Goal: Transaction & Acquisition: Purchase product/service

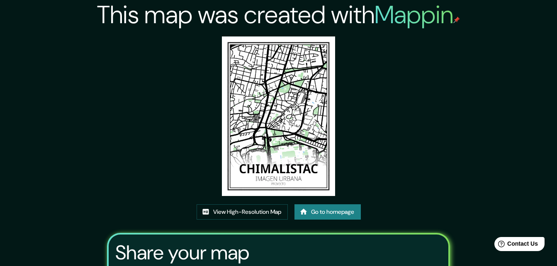
click at [368, 148] on div "This map was created with Mappin View High-Resolution Map Go to homepage Share …" at bounding box center [278, 178] width 363 height 357
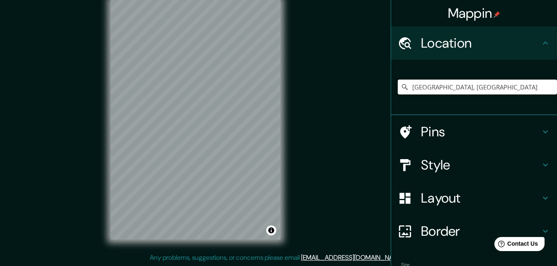
click at [489, 88] on input "Calle Chimalistac, 01070 Ciudad de México, México" at bounding box center [477, 87] width 159 height 15
type input "Calle Chimalistac, 01070 Ciudad de México, México"
click at [338, 130] on div "Mappin Location Calle Chimalistac, 01070 Ciudad de México, México Calle Chimali…" at bounding box center [278, 127] width 557 height 280
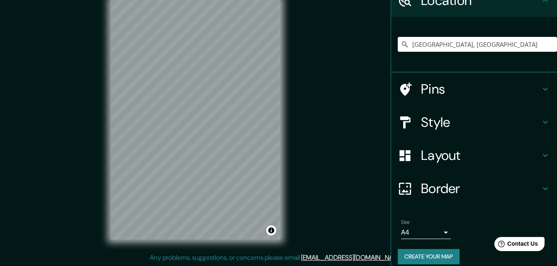
scroll to position [51, 0]
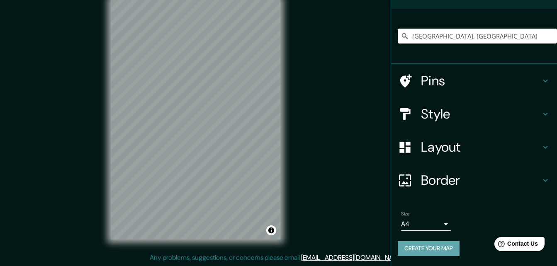
click at [445, 247] on button "Create your map" at bounding box center [429, 248] width 62 height 15
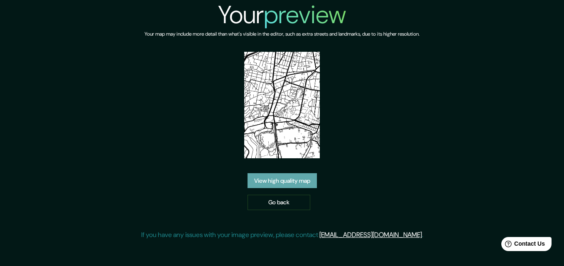
click at [305, 181] on link "View high quality map" at bounding box center [281, 180] width 69 height 15
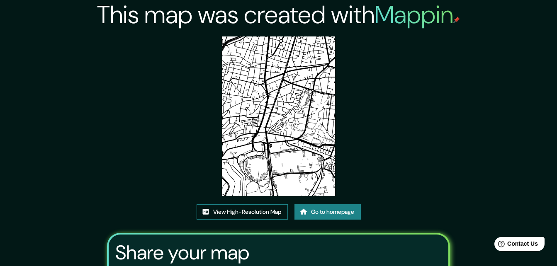
click at [270, 210] on link "View High-Resolution Map" at bounding box center [242, 212] width 91 height 15
